Goal: Transaction & Acquisition: Download file/media

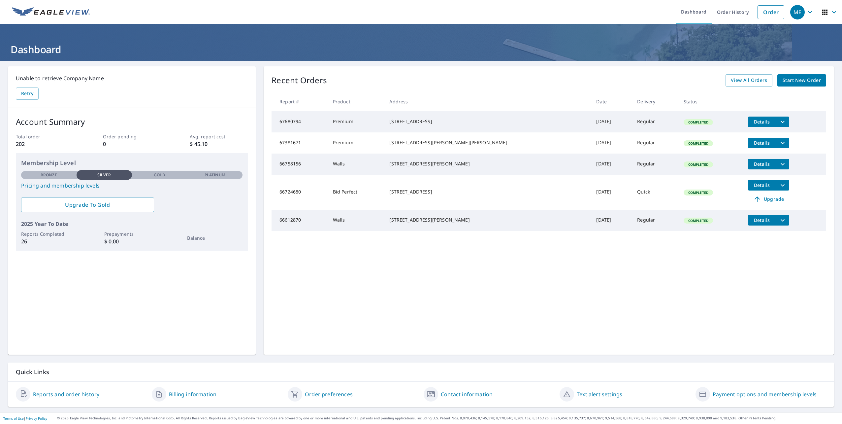
click at [748, 125] on button "Details" at bounding box center [762, 121] width 28 height 11
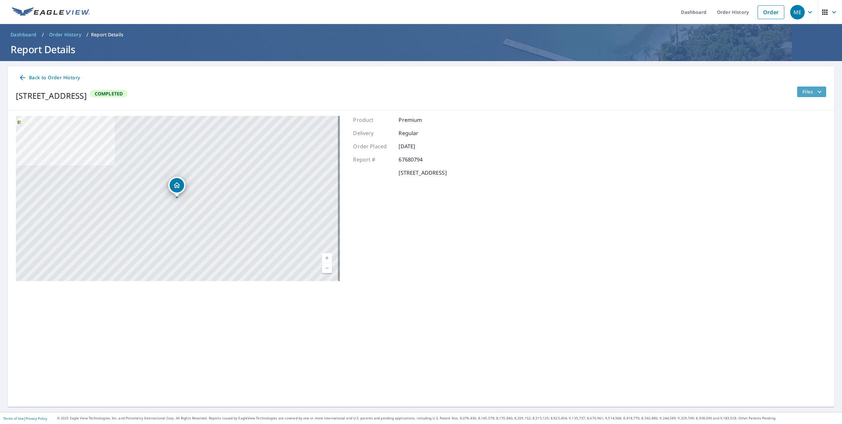
click at [815, 94] on icon "filesDropdownBtn-67680794" at bounding box center [819, 92] width 8 height 8
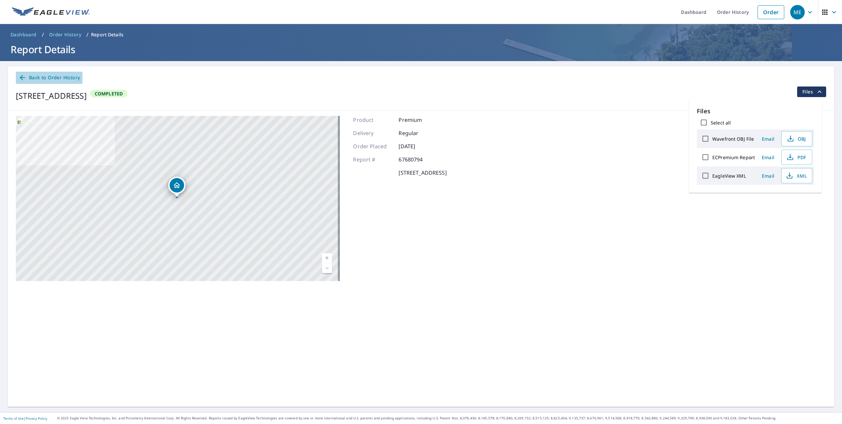
click at [47, 79] on span "Back to Order History" at bounding box center [48, 78] width 61 height 8
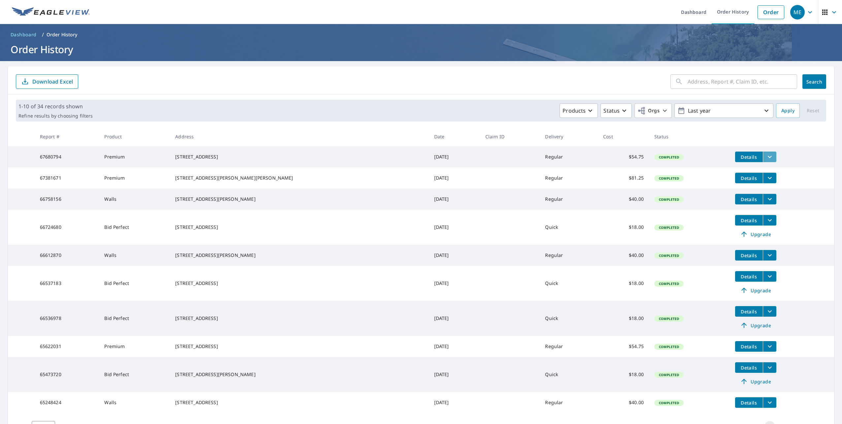
click at [766, 158] on icon "filesDropdownBtn-67680794" at bounding box center [770, 157] width 8 height 8
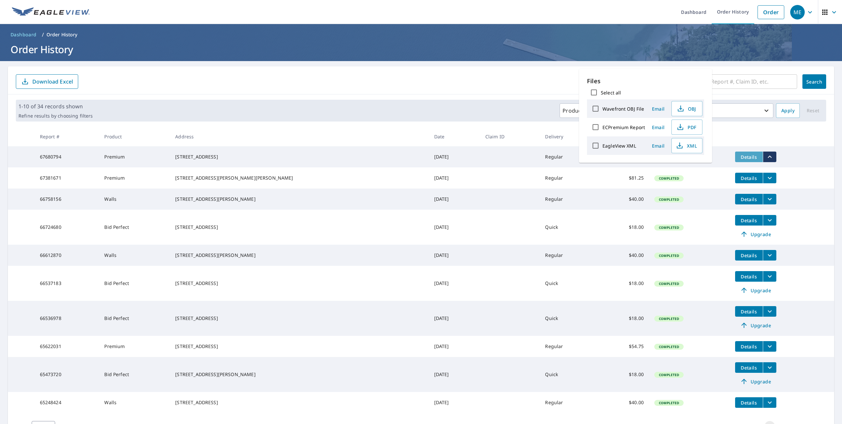
click at [739, 158] on span "Details" at bounding box center [749, 157] width 20 height 6
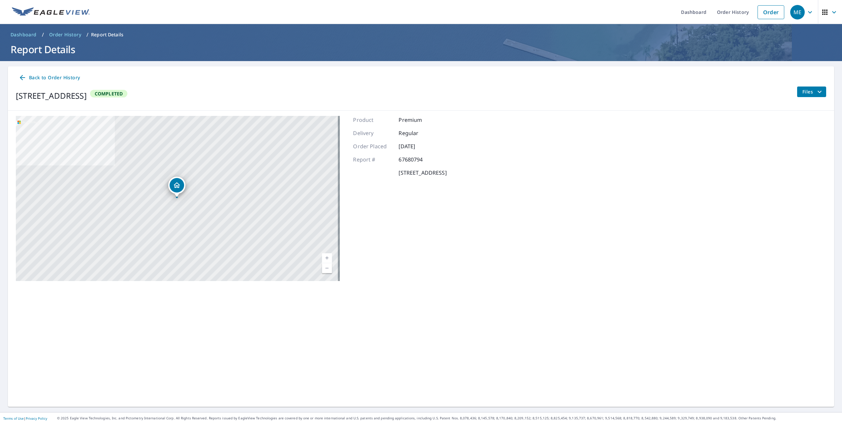
click at [804, 87] on button "Files" at bounding box center [811, 91] width 29 height 11
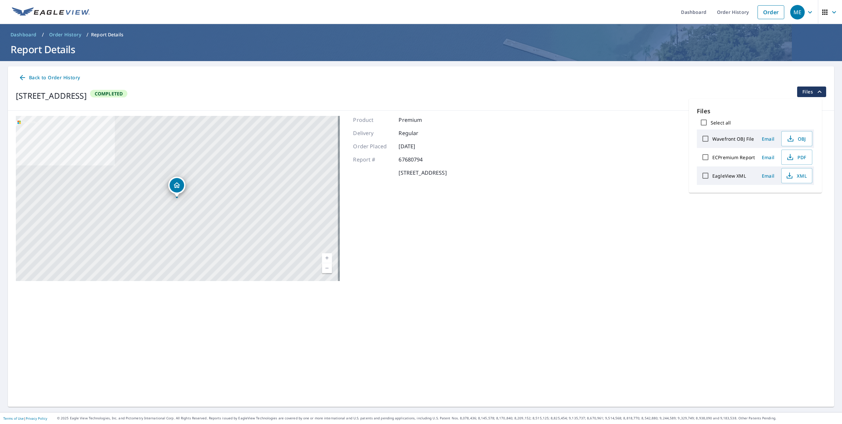
click at [703, 124] on input "Select all" at bounding box center [704, 122] width 14 height 14
checkbox input "true"
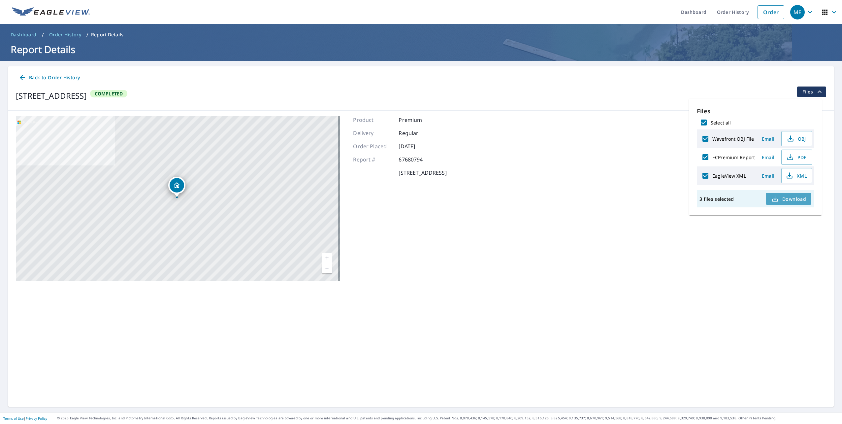
click at [783, 199] on span "Download" at bounding box center [788, 199] width 35 height 8
